Goal: Check status: Check status

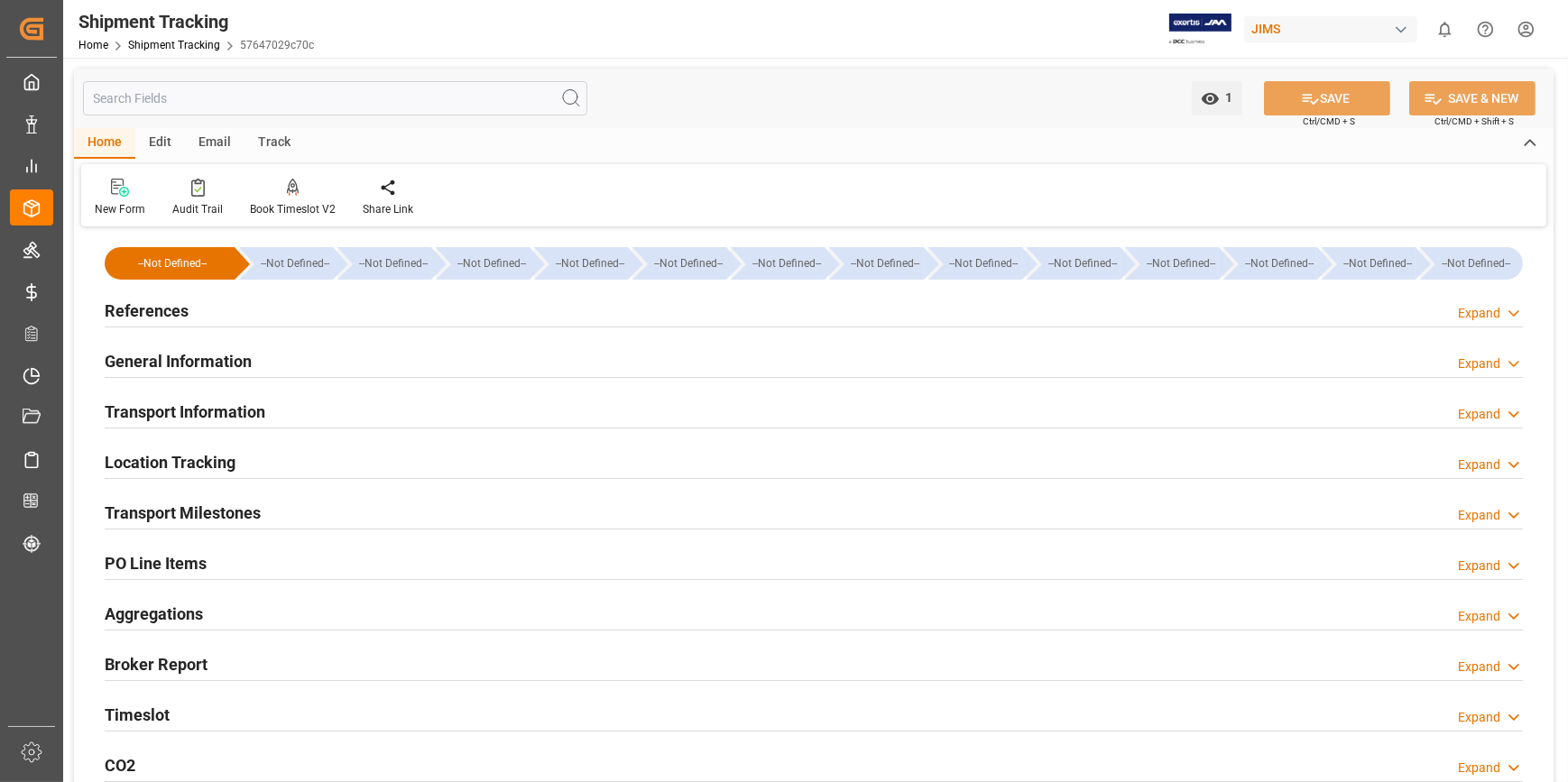
type input "[DATE]"
click at [159, 314] on h2 "References" at bounding box center [146, 310] width 84 height 24
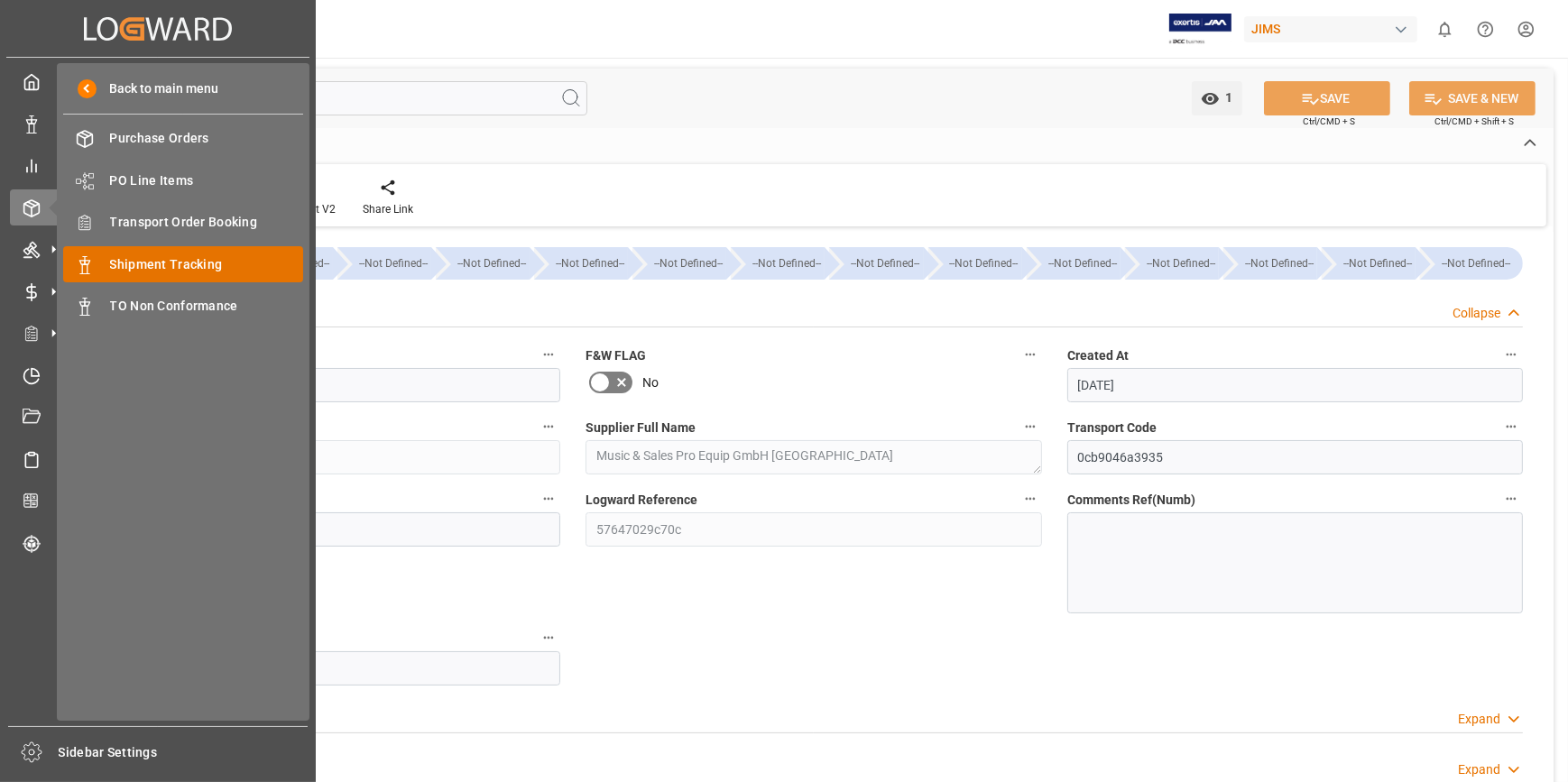
click at [172, 262] on span "Shipment Tracking" at bounding box center [207, 265] width 194 height 19
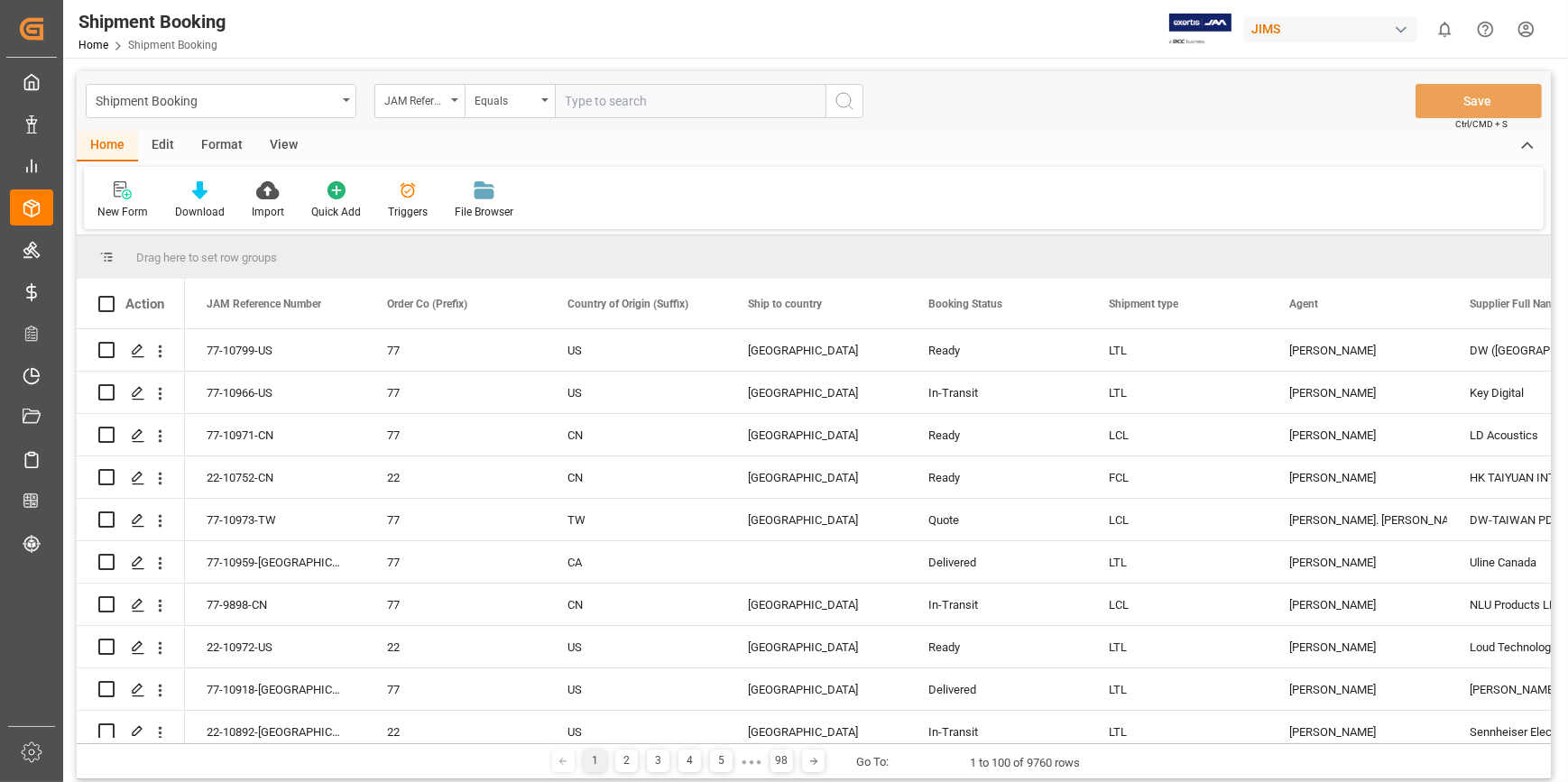
click at [596, 105] on input "text" at bounding box center [690, 101] width 270 height 34
paste input "22-10899-JP"
type input "22-10899-JP"
click at [864, 90] on div "Shipment Booking JAM Reference Number Equals 22-10899-JP Save Ctrl/CMD + S" at bounding box center [814, 101] width 1474 height 59
click at [835, 102] on icon "search button" at bounding box center [844, 100] width 21 height 21
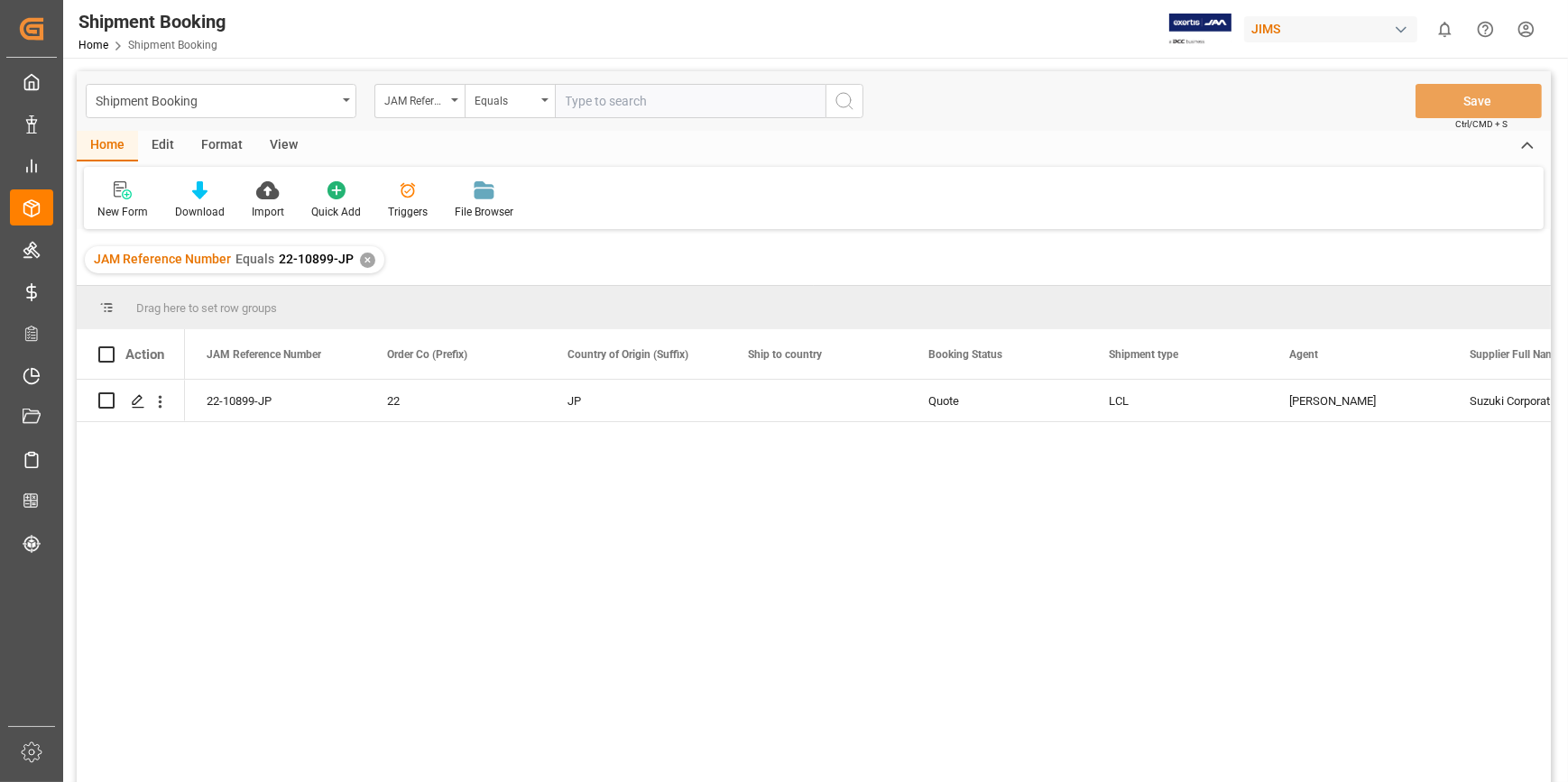
click at [748, 538] on div "22-10899-JP 22 JP Quote LCL [PERSON_NAME] Corporation (USD) 596748" at bounding box center [868, 586] width 1366 height 414
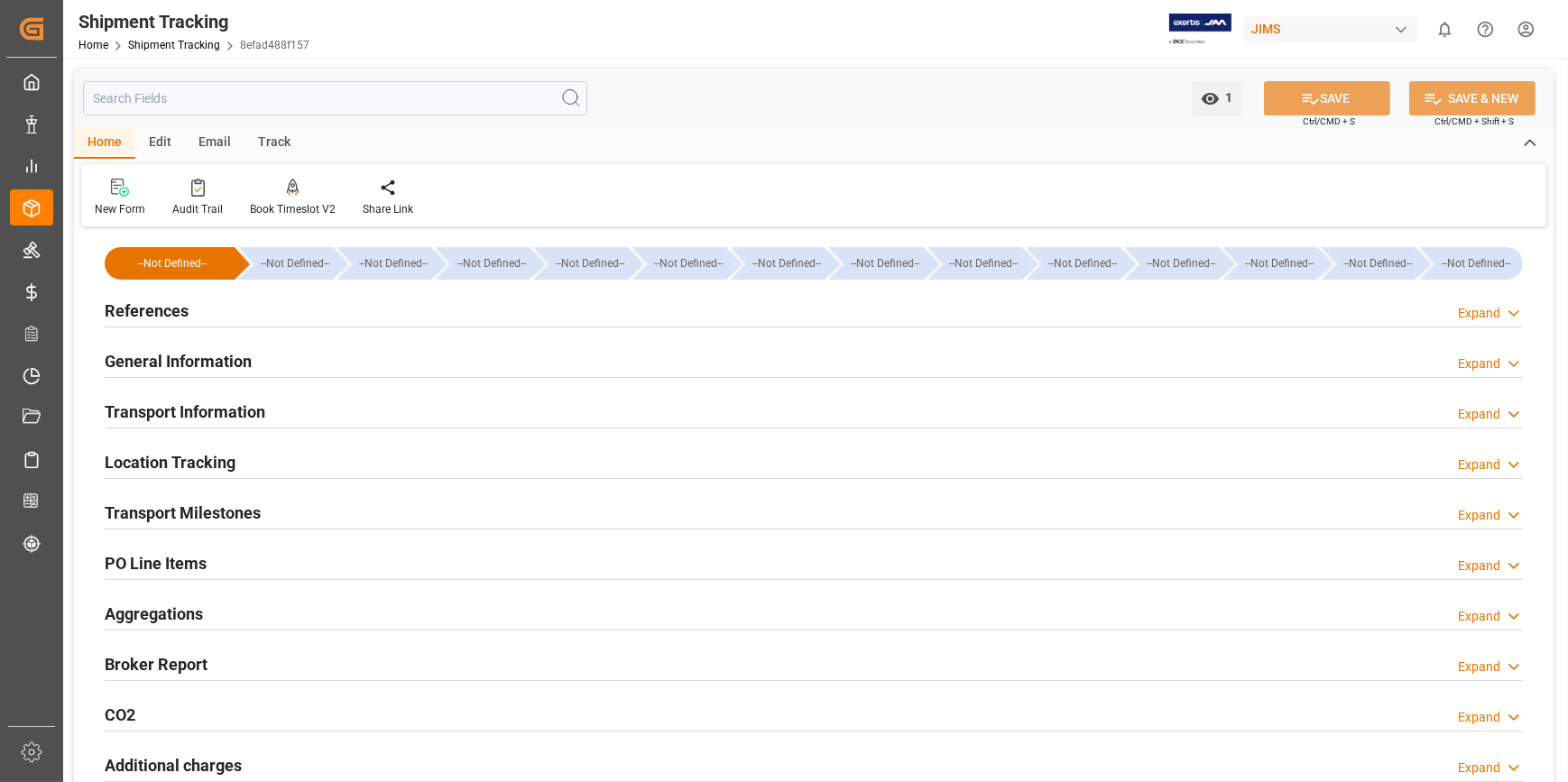
type input "21-08-2025"
click at [129, 313] on h2 "References" at bounding box center [146, 310] width 84 height 24
